Goal: Communication & Community: Answer question/provide support

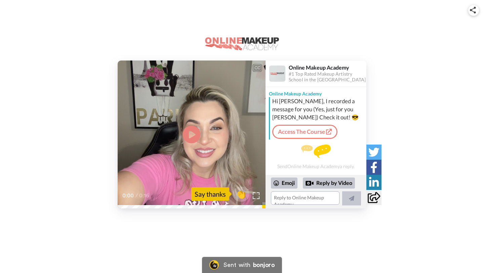
click at [189, 131] on icon "Play/Pause" at bounding box center [192, 134] width 18 height 32
click at [286, 181] on div "Emoji" at bounding box center [284, 182] width 27 height 11
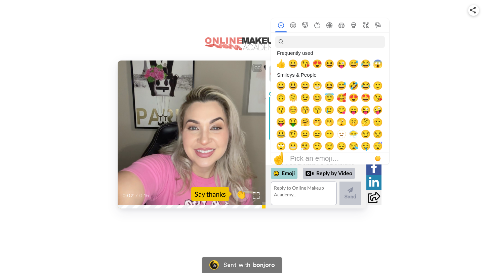
click at [288, 174] on div "Emoji" at bounding box center [284, 173] width 27 height 11
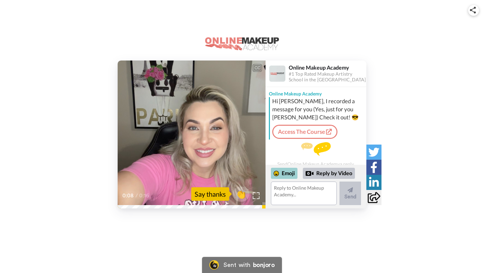
click at [288, 174] on div "Emoji" at bounding box center [284, 173] width 27 height 11
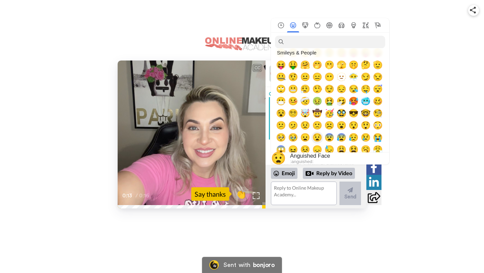
scroll to position [59, 0]
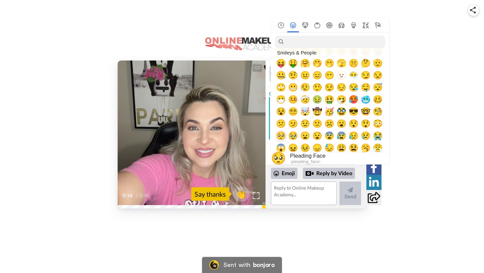
click at [282, 135] on span "🥺" at bounding box center [281, 135] width 10 height 9
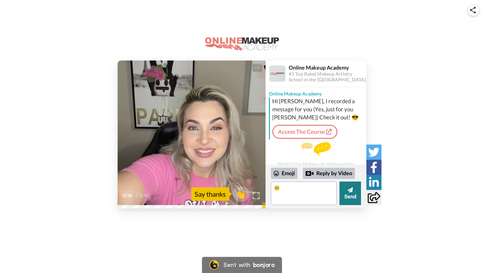
click at [350, 195] on button "Send" at bounding box center [350, 193] width 22 height 24
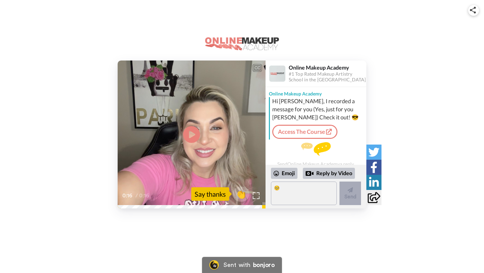
scroll to position [18, 0]
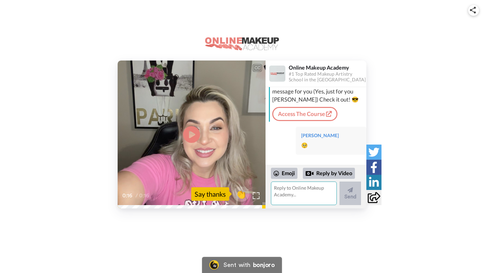
click at [288, 189] on textarea at bounding box center [304, 193] width 66 height 24
type textarea "Thank you"
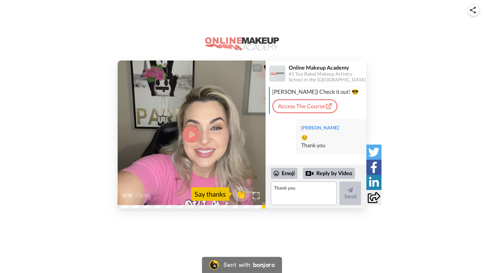
scroll to position [0, 0]
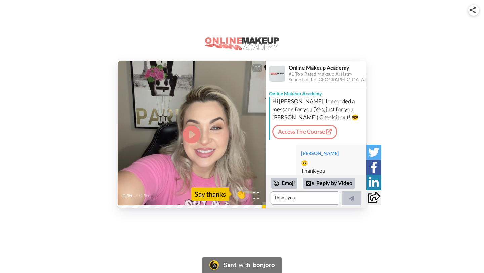
click at [194, 132] on icon at bounding box center [192, 134] width 18 height 18
click at [194, 132] on icon "Play/Pause" at bounding box center [192, 134] width 18 height 32
click at [201, 107] on video at bounding box center [192, 134] width 148 height 148
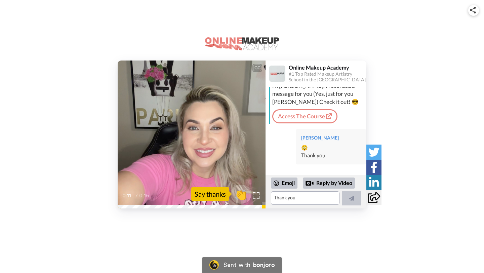
click at [241, 197] on span "👏" at bounding box center [240, 193] width 21 height 13
click at [239, 201] on button "1 👍" at bounding box center [236, 193] width 33 height 19
click at [240, 198] on span "🔥" at bounding box center [241, 193] width 21 height 13
click at [240, 198] on span "😁" at bounding box center [241, 193] width 21 height 13
click at [240, 198] on span "🤩" at bounding box center [241, 193] width 21 height 13
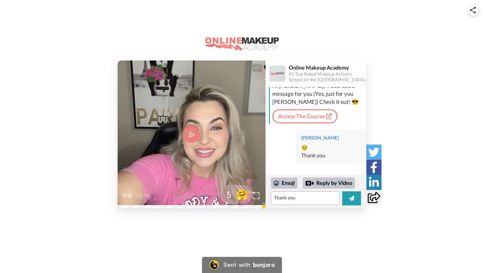
click at [240, 198] on span "🤗" at bounding box center [241, 193] width 21 height 13
click at [240, 198] on span "😸" at bounding box center [241, 193] width 21 height 13
